Goal: Find specific page/section: Find specific page/section

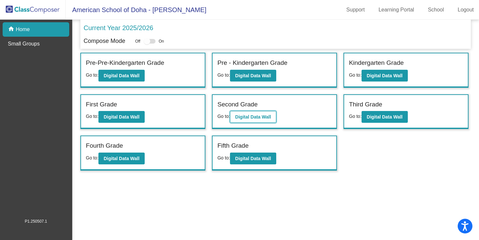
click at [257, 115] on b "Digital Data Wall" at bounding box center [253, 116] width 36 height 5
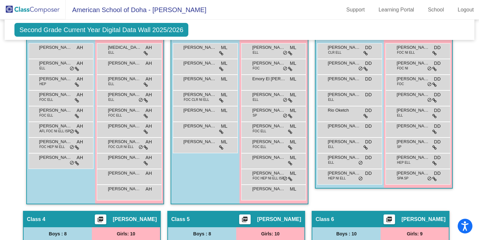
scroll to position [187, 0]
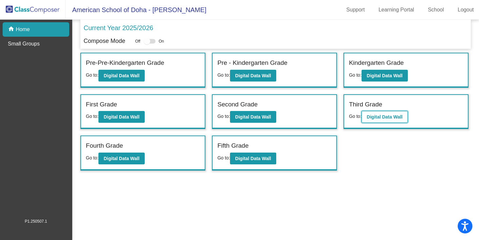
click at [388, 117] on b "Digital Data Wall" at bounding box center [385, 116] width 36 height 5
click at [247, 118] on b "Digital Data Wall" at bounding box center [253, 116] width 36 height 5
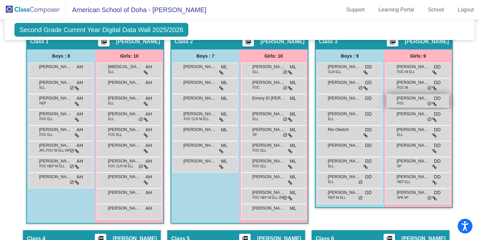
scroll to position [165, 0]
